Goal: Information Seeking & Learning: Learn about a topic

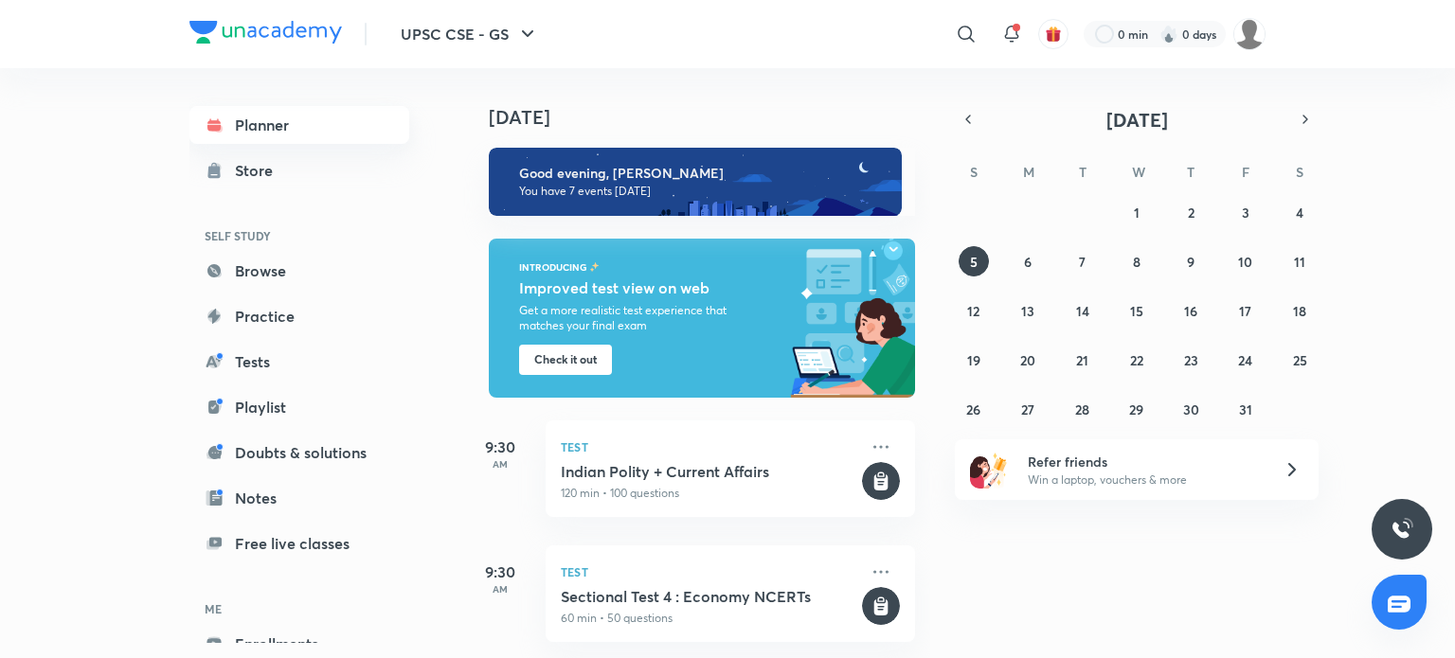
click at [286, 122] on link "Planner" at bounding box center [299, 125] width 220 height 38
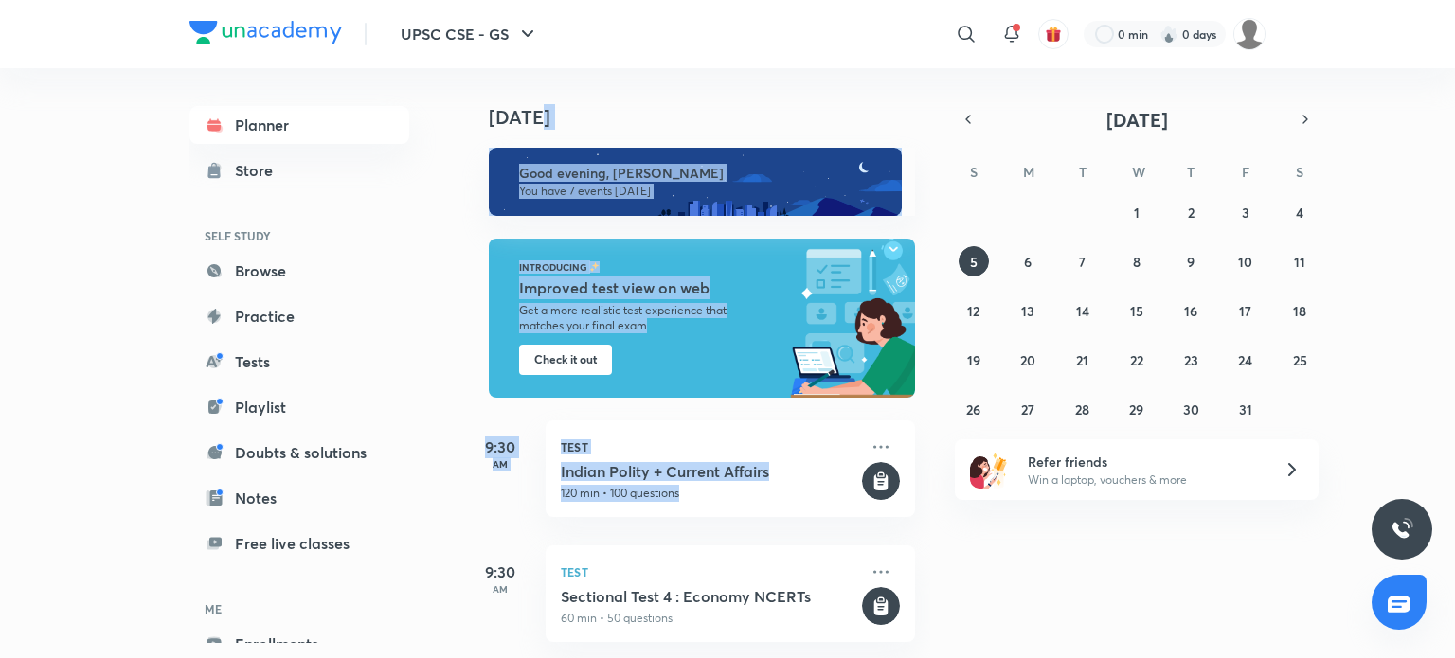
drag, startPoint x: 1454, startPoint y: 105, endPoint x: 1215, endPoint y: 507, distance: 467.1
click at [1215, 507] on div "UPSC CSE - GS ​ 0 min 0 days Planner Store SELF STUDY Browse Practice Tests Pla…" at bounding box center [727, 329] width 1455 height 658
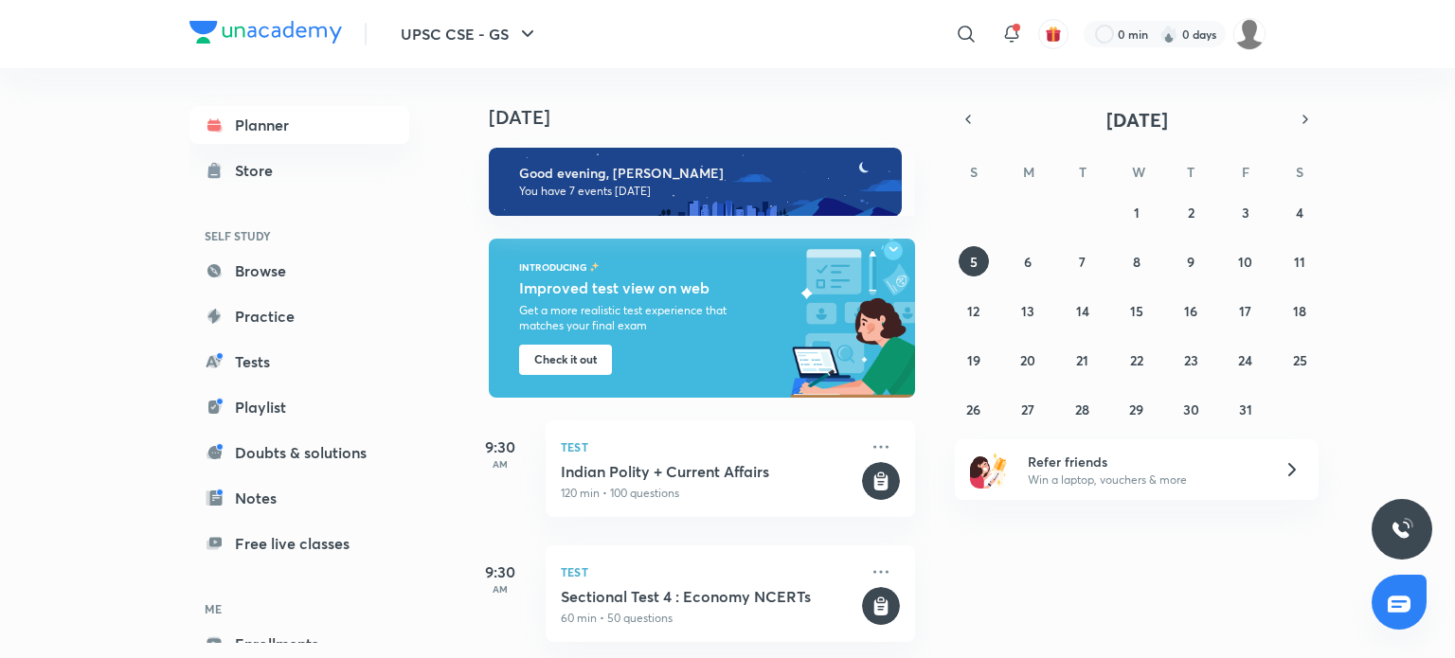
click at [1178, 590] on div "Today Good evening, Priyanka You have 7 events today INTRODUCING Improved test …" at bounding box center [956, 363] width 989 height 590
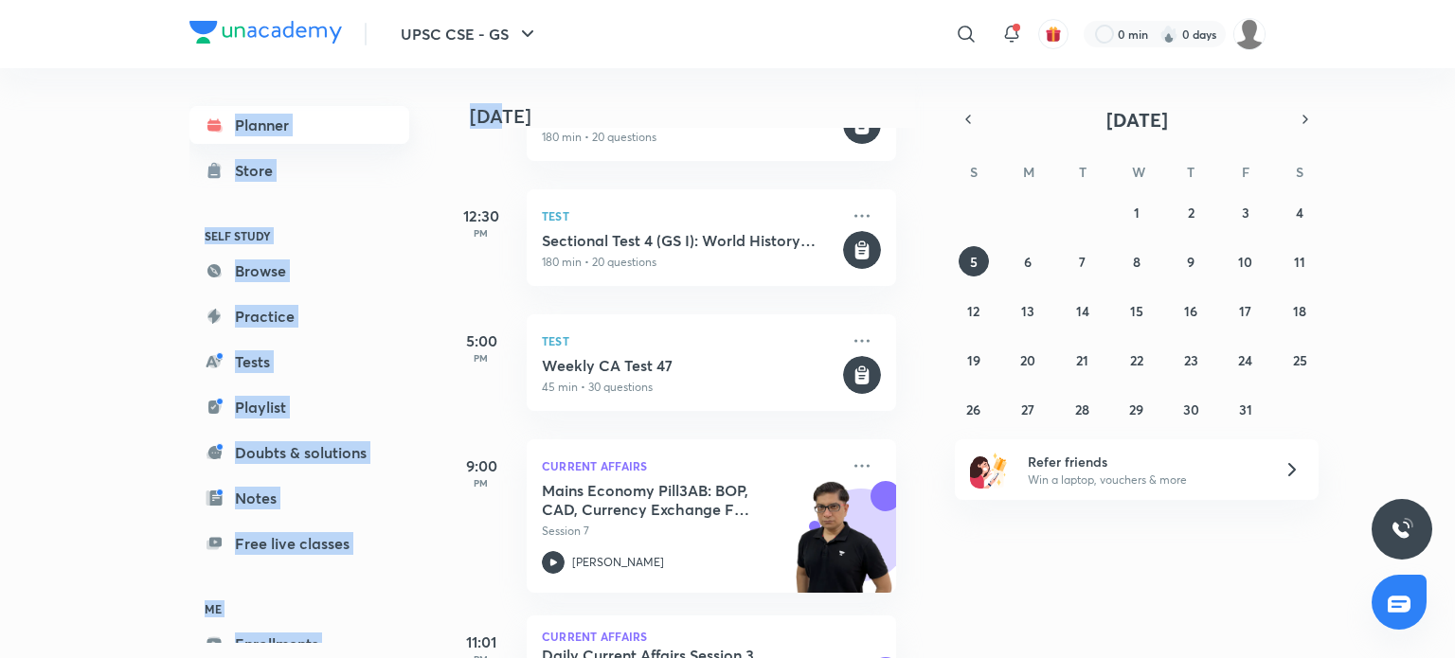
scroll to position [606, 0]
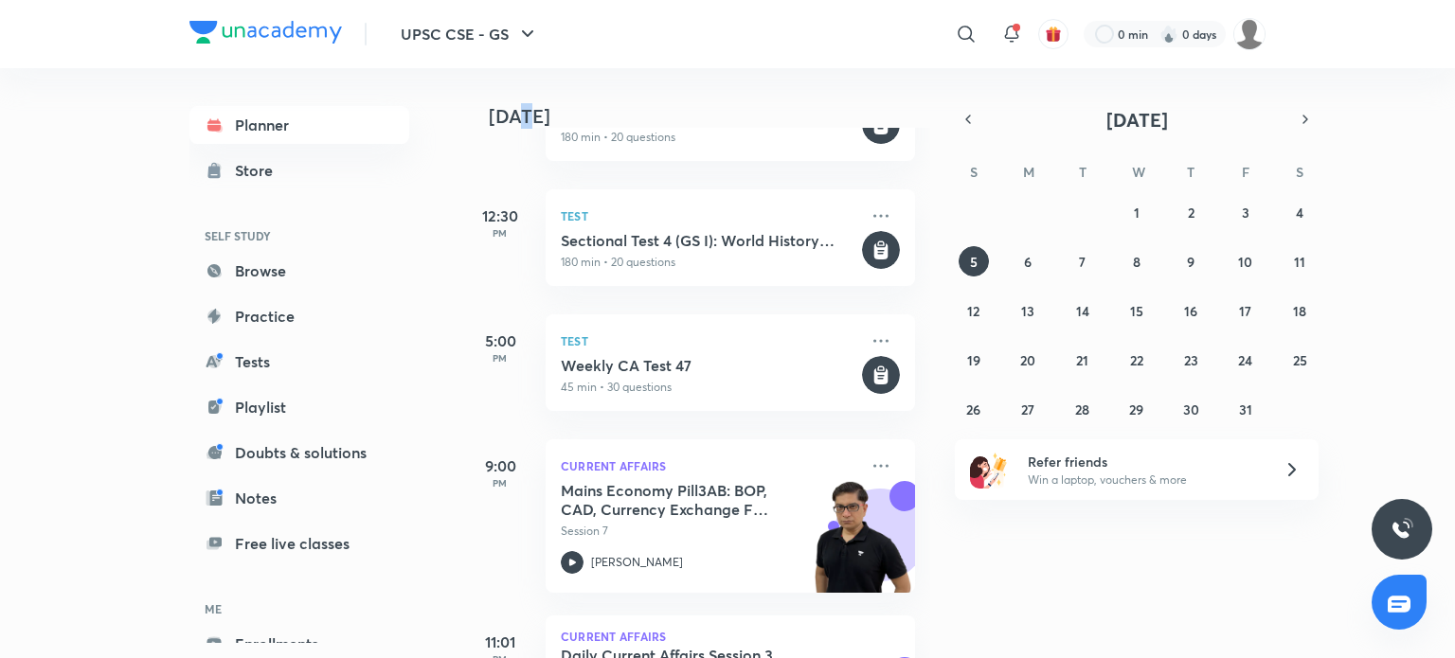
drag, startPoint x: 503, startPoint y: 109, endPoint x: 528, endPoint y: 117, distance: 26.1
click at [528, 117] on h4 "Today" at bounding box center [711, 116] width 445 height 23
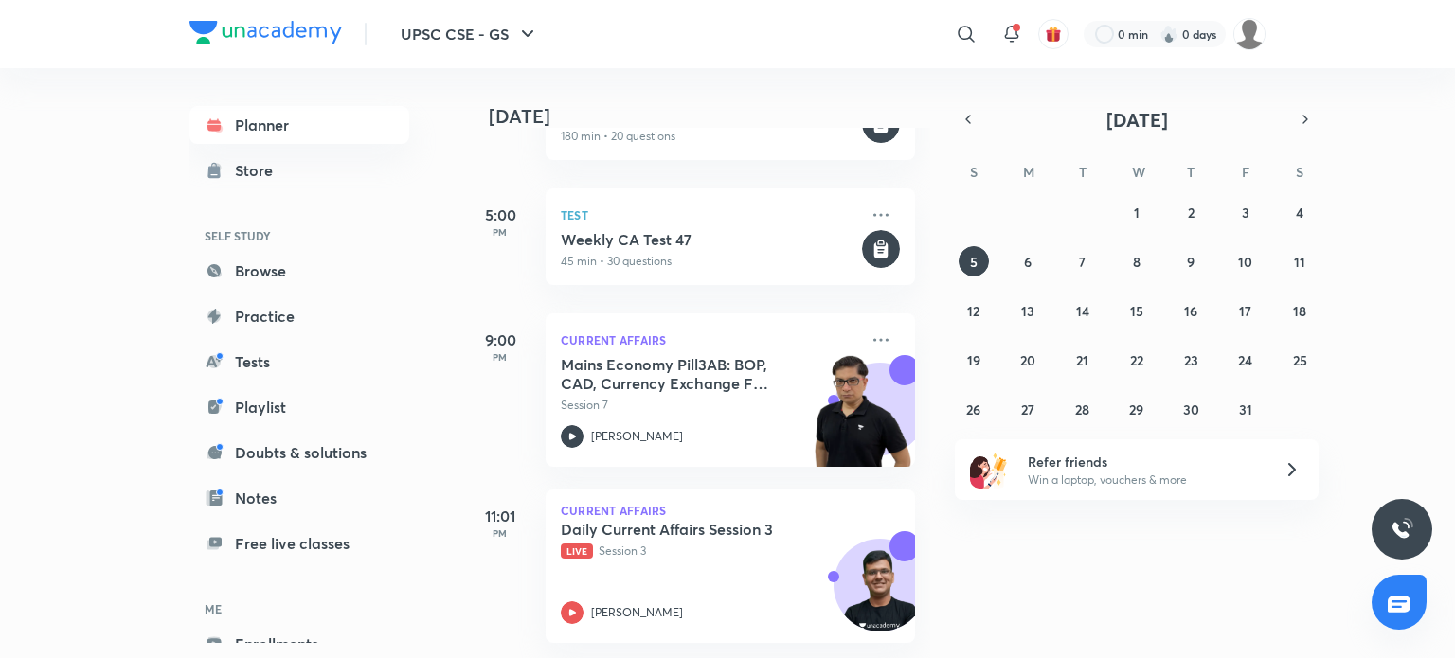
scroll to position [746, 0]
